Goal: Check status: Check status

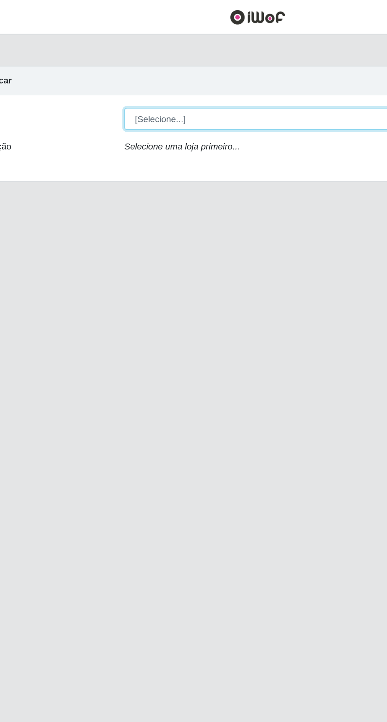
click at [132, 76] on select "[Selecione...] Extraplus - [GEOGRAPHIC_DATA] 03 - [GEOGRAPHIC_DATA]" at bounding box center [238, 75] width 257 height 14
select select "468"
click at [110, 68] on select "[Selecione...] Extraplus - [GEOGRAPHIC_DATA] 03 - [GEOGRAPHIC_DATA]" at bounding box center [238, 75] width 257 height 14
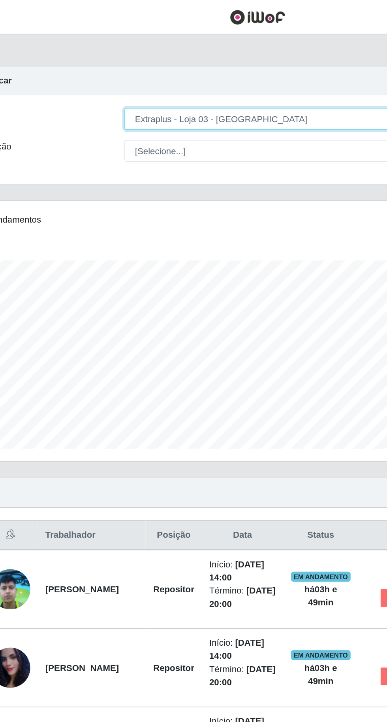
scroll to position [164, 363]
click at [137, 81] on select "[Selecione...] Extraplus - [GEOGRAPHIC_DATA] 03 - [GEOGRAPHIC_DATA]" at bounding box center [238, 75] width 257 height 14
click at [110, 68] on select "[Selecione...] Extraplus - [GEOGRAPHIC_DATA] 03 - [GEOGRAPHIC_DATA]" at bounding box center [238, 75] width 257 height 14
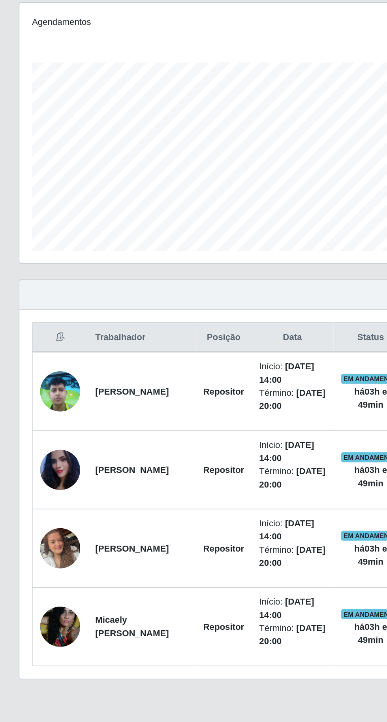
click at [71, 369] on td "[PERSON_NAME]" at bounding box center [89, 371] width 68 height 50
click at [36, 371] on img at bounding box center [37, 371] width 25 height 34
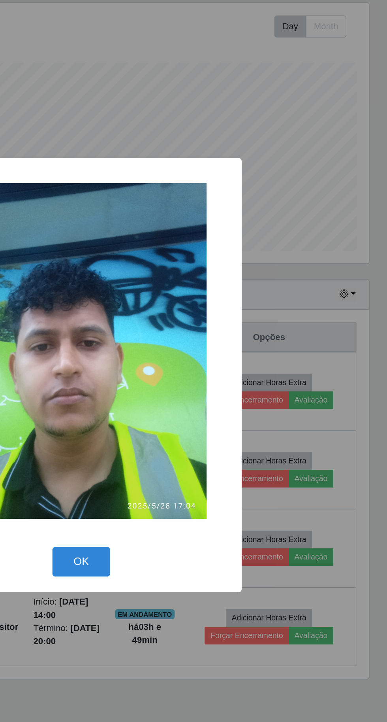
click at [203, 488] on button "OK" at bounding box center [193, 478] width 37 height 19
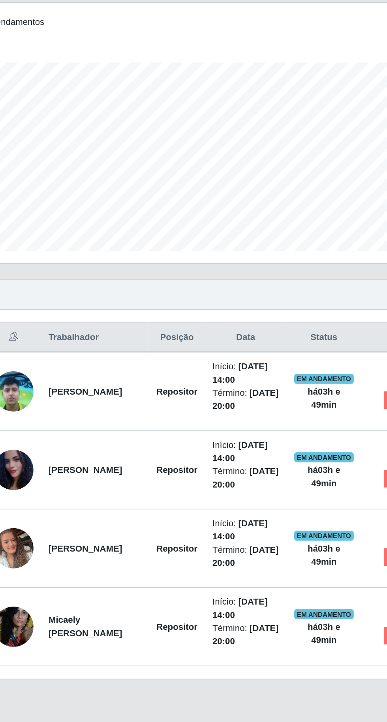
click at [152, 375] on td "Repositor" at bounding box center [140, 371] width 35 height 50
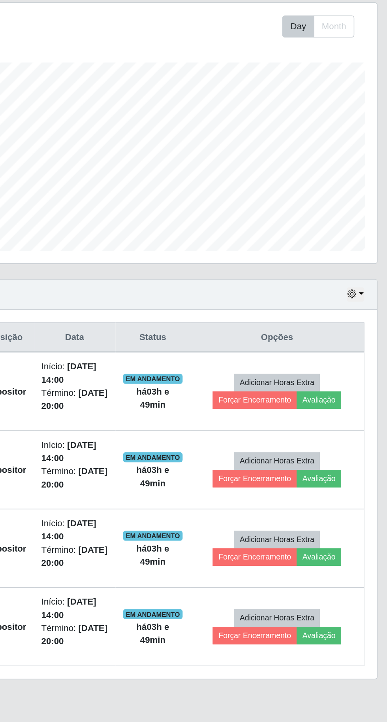
click at [242, 365] on td "EM ANDAMENTO há 03 h e 49 min" at bounding box center [233, 371] width 47 height 50
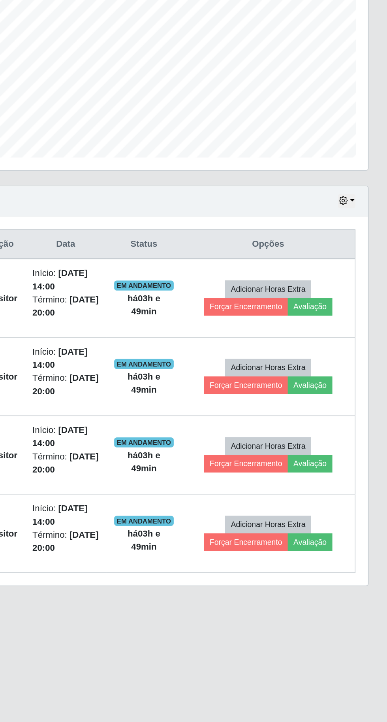
click at [312, 326] on div "Trabalhador Posição Data Status Opções [PERSON_NAME] Repositor Início: [DATE] 1…" at bounding box center [193, 436] width 363 height 232
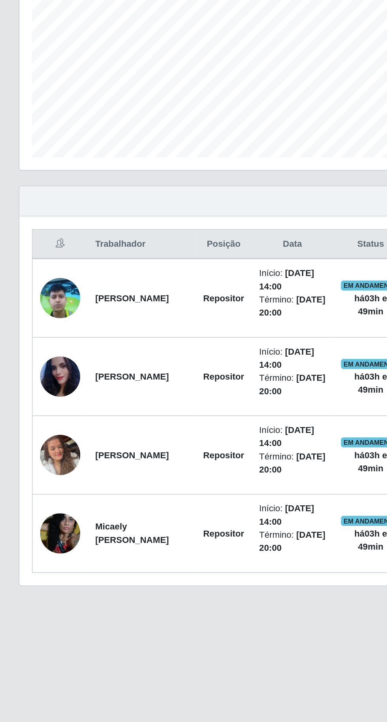
click at [37, 519] on img at bounding box center [37, 519] width 25 height 25
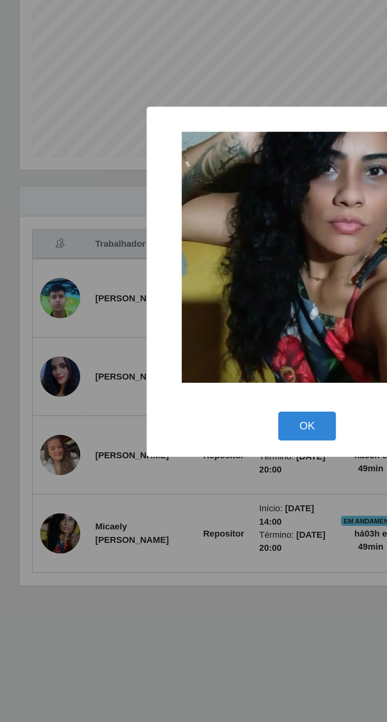
click at [181, 602] on div "× OK Cancel" at bounding box center [193, 361] width 387 height 722
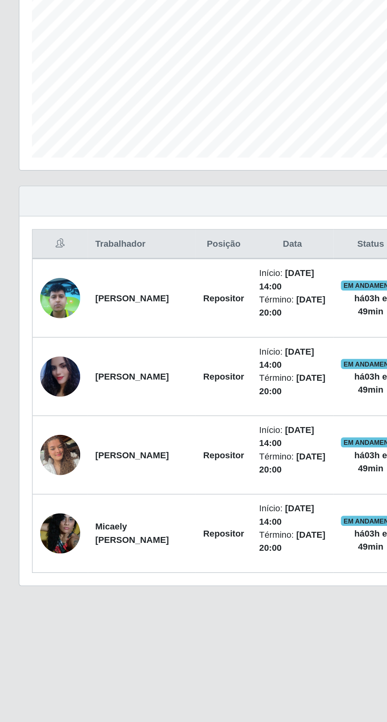
click at [29, 423] on img at bounding box center [37, 420] width 25 height 45
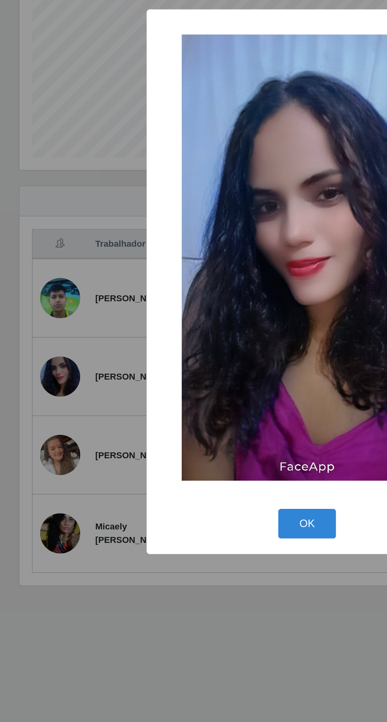
click at [183, 601] on div "× OK Cancel" at bounding box center [193, 361] width 387 height 722
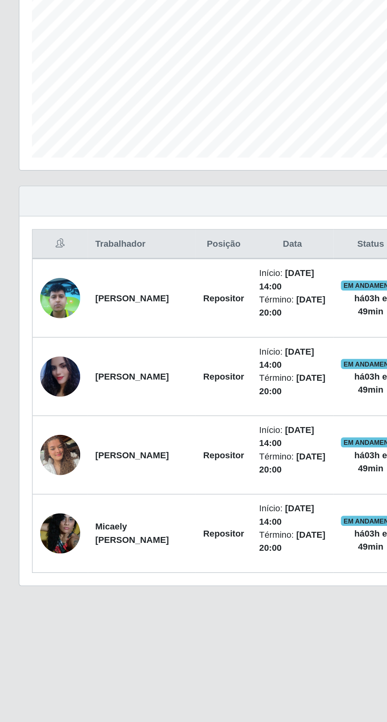
click at [36, 467] on img at bounding box center [37, 469] width 25 height 45
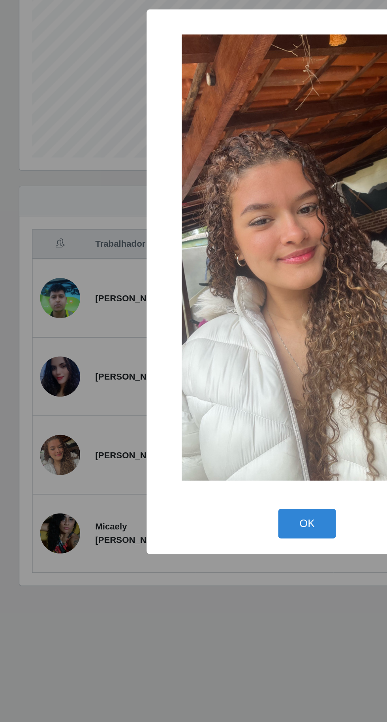
click at [183, 604] on div "× OK Cancel" at bounding box center [193, 361] width 387 height 722
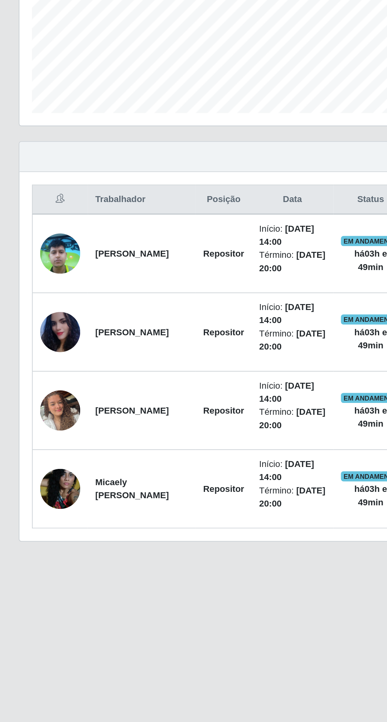
click at [38, 411] on img at bounding box center [37, 420] width 25 height 45
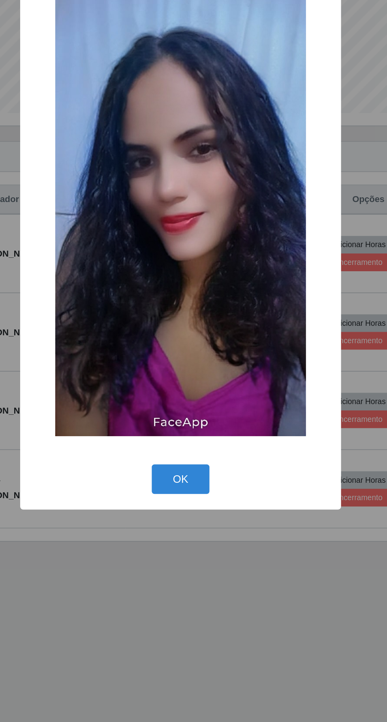
click at [213, 629] on div "× OK Cancel" at bounding box center [193, 361] width 387 height 722
